Goal: Information Seeking & Learning: Learn about a topic

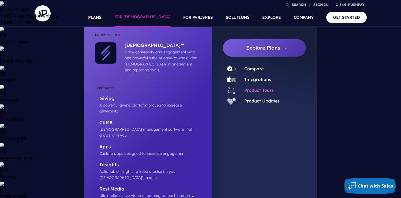
click at [258, 89] on link "Product Tours" at bounding box center [258, 89] width 29 height 5
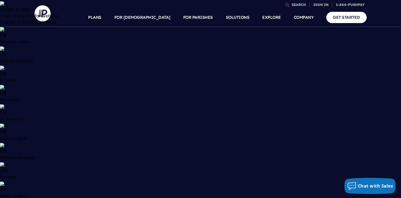
click at [285, 2] on ul "SEARCH SIGN IN PERSONAL SIGN IN" at bounding box center [211, 4] width 311 height 8
click at [285, 3] on icon at bounding box center [287, 5] width 4 height 4
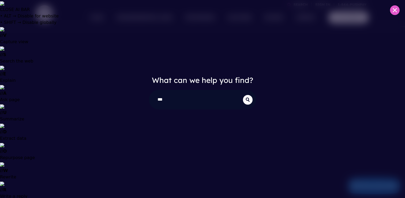
type input "***"
click at [243, 95] on button "submit" at bounding box center [248, 100] width 10 height 10
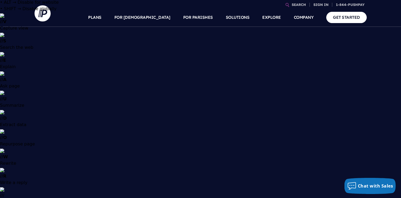
scroll to position [107, 0]
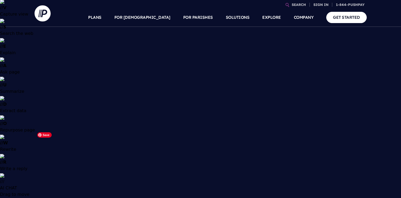
scroll to position [24, 0]
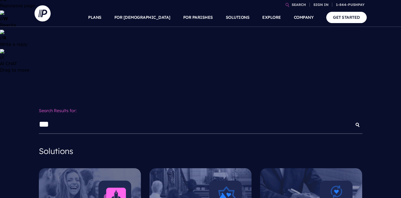
scroll to position [188, 0]
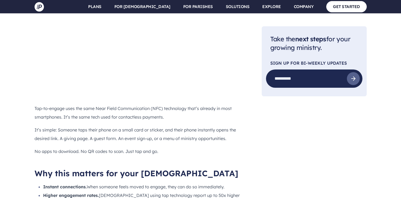
scroll to position [831, 0]
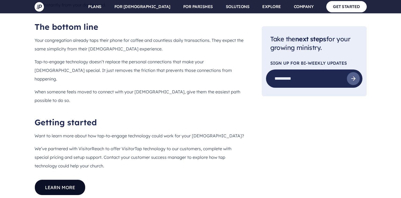
scroll to position [1047, 0]
